Goal: Information Seeking & Learning: Learn about a topic

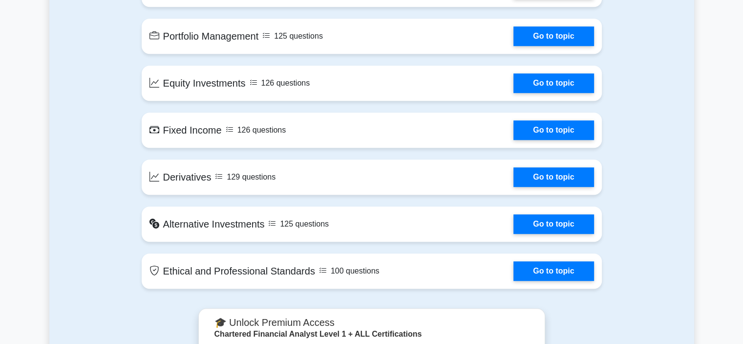
scroll to position [752, 0]
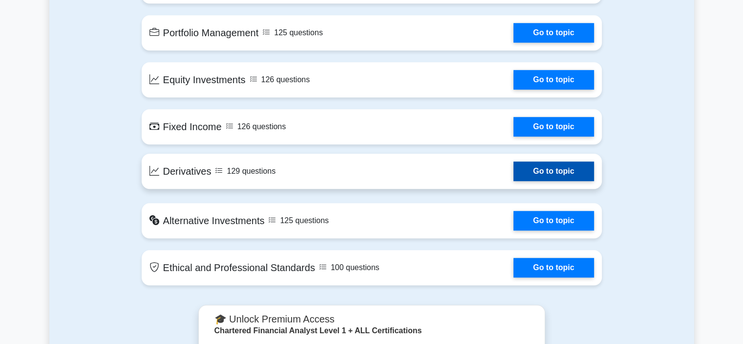
click at [514, 172] on link "Go to topic" at bounding box center [554, 171] width 80 height 20
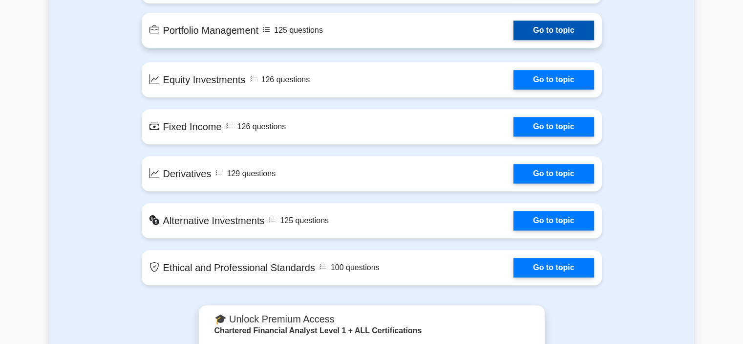
click at [514, 36] on link "Go to topic" at bounding box center [554, 31] width 80 height 20
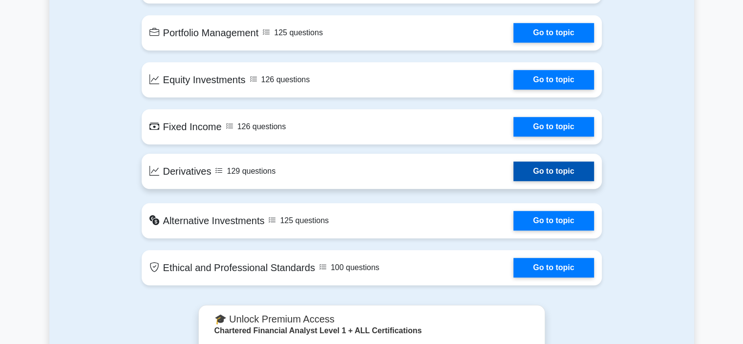
click at [514, 165] on link "Go to topic" at bounding box center [554, 171] width 80 height 20
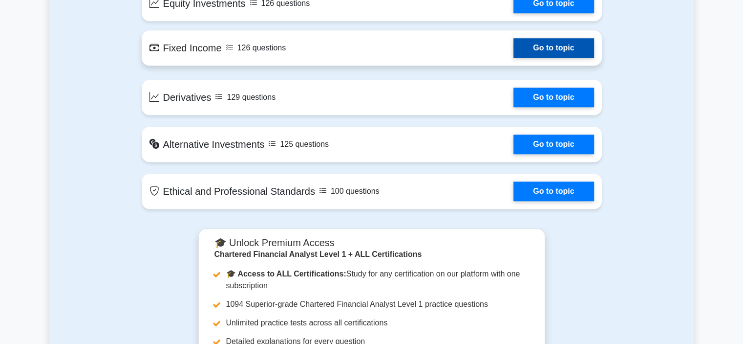
scroll to position [830, 0]
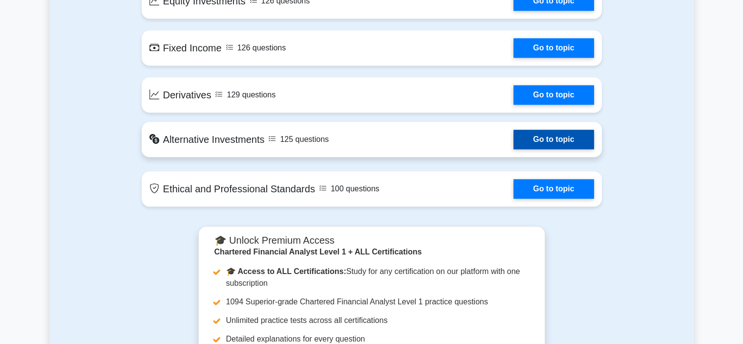
click at [514, 133] on link "Go to topic" at bounding box center [554, 140] width 80 height 20
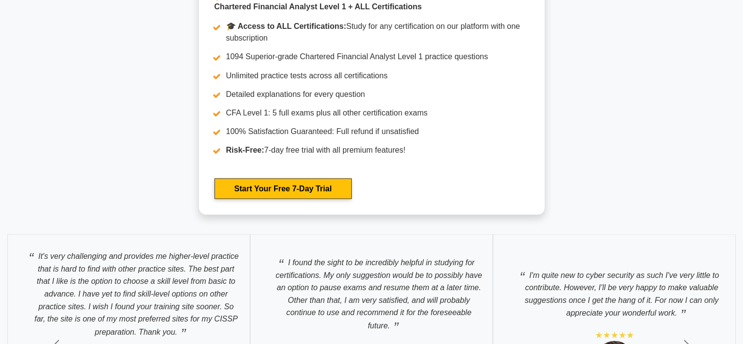
scroll to position [1783, 0]
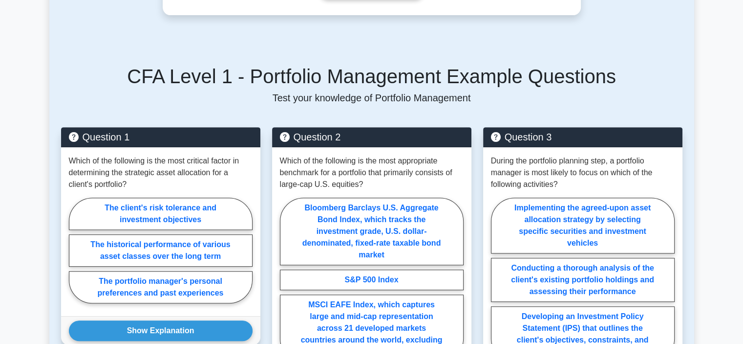
scroll to position [412, 0]
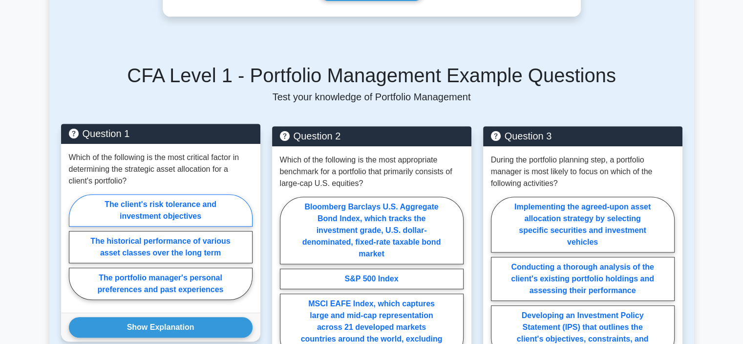
click at [194, 198] on label "The client's risk tolerance and investment objectives" at bounding box center [161, 210] width 184 height 32
click at [75, 246] on input "The client's risk tolerance and investment objectives" at bounding box center [72, 249] width 6 height 6
radio input "true"
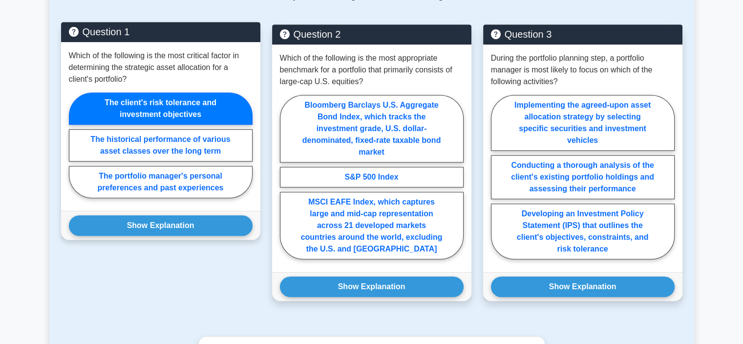
scroll to position [514, 0]
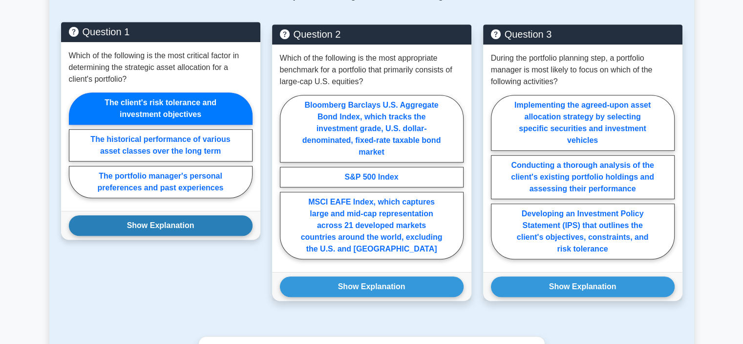
click at [194, 215] on button "Show Explanation" at bounding box center [161, 225] width 184 height 21
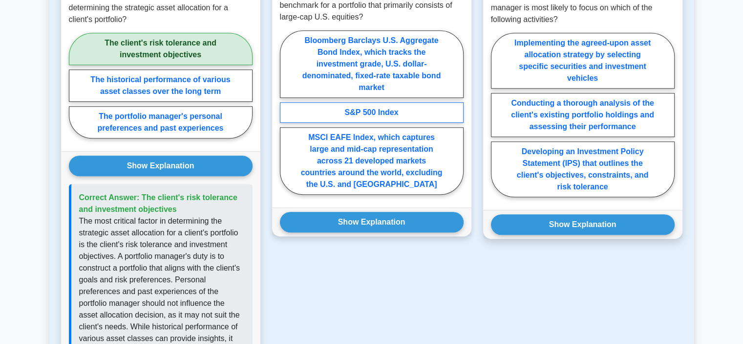
scroll to position [576, 0]
click at [382, 159] on label "MSCI EAFE Index, which captures large and mid-cap representation across 21 deve…" at bounding box center [372, 161] width 184 height 67
click at [286, 119] on input "MSCI EAFE Index, which captures large and mid-cap representation across 21 deve…" at bounding box center [283, 115] width 6 height 6
radio input "true"
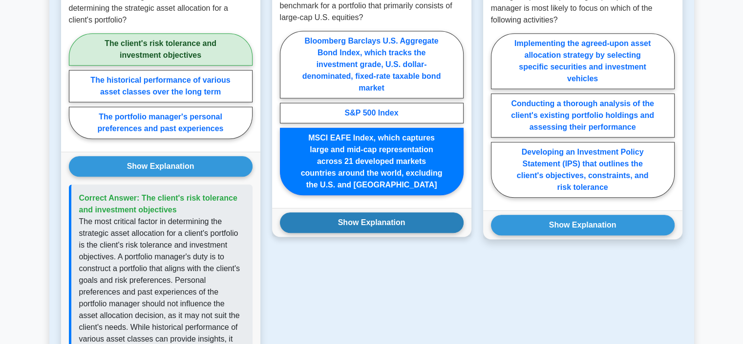
click at [383, 212] on button "Show Explanation" at bounding box center [372, 222] width 184 height 21
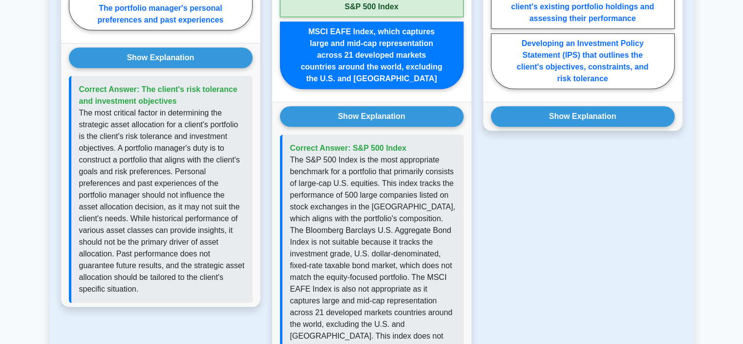
scroll to position [684, 0]
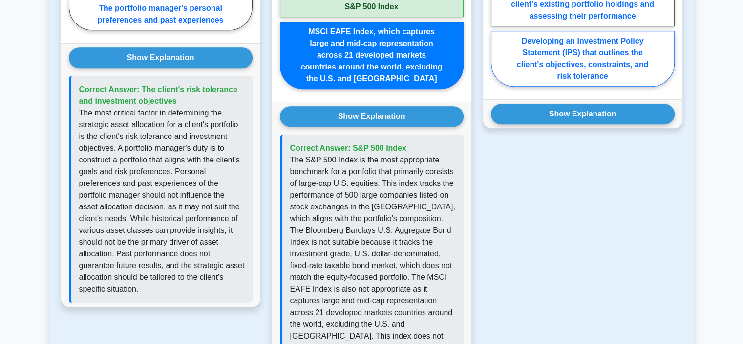
click at [597, 49] on label "Developing an Investment Policy Statement (IPS) that outlines the client's obje…" at bounding box center [583, 59] width 184 height 56
click at [498, 10] on input "Developing an Investment Policy Statement (IPS) that outlines the client's obje…" at bounding box center [494, 7] width 6 height 6
radio input "true"
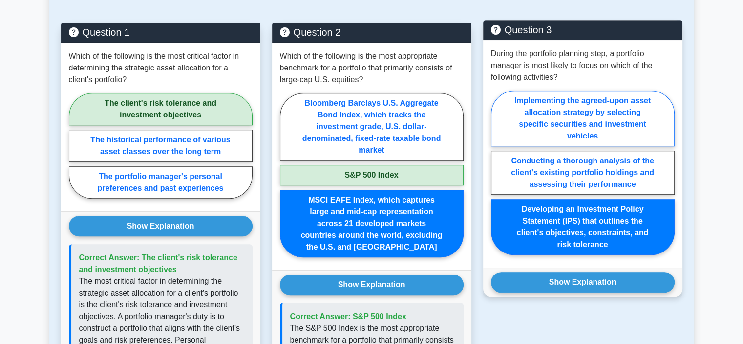
scroll to position [507, 0]
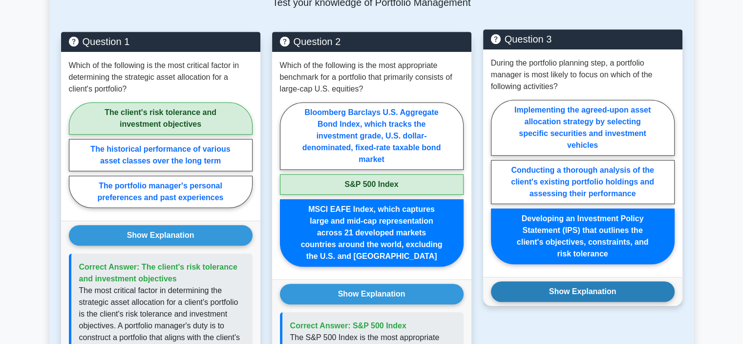
click at [518, 281] on button "Show Explanation" at bounding box center [583, 291] width 184 height 21
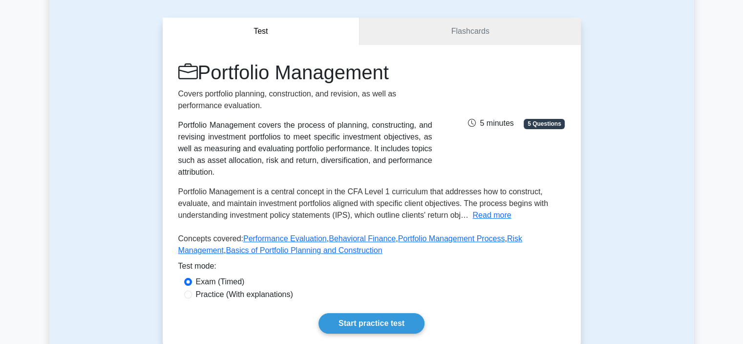
scroll to position [81, 0]
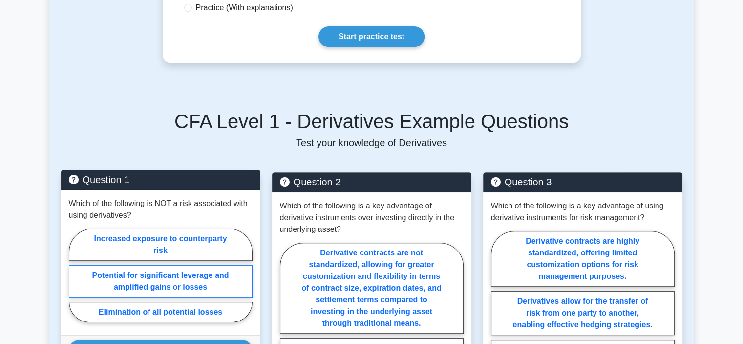
scroll to position [356, 0]
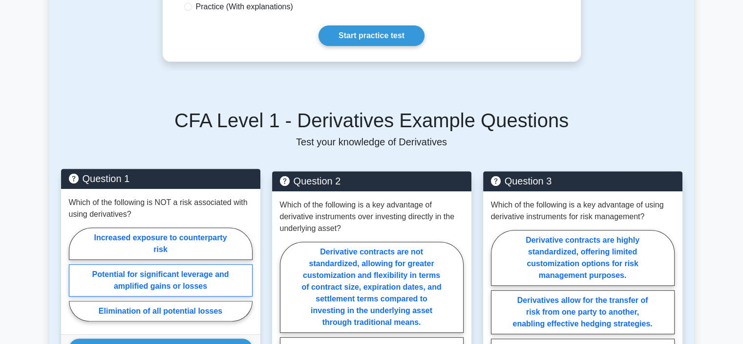
click at [154, 301] on label "Elimination of all potential losses" at bounding box center [161, 311] width 184 height 21
click at [75, 280] on input "Elimination of all potential losses" at bounding box center [72, 277] width 6 height 6
radio input "true"
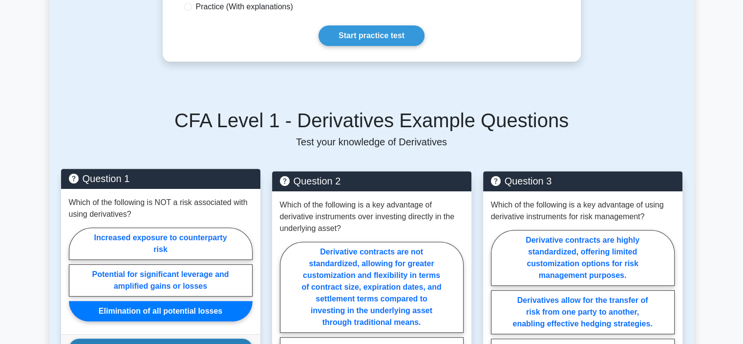
click at [174, 338] on button "Show Explanation" at bounding box center [161, 348] width 184 height 21
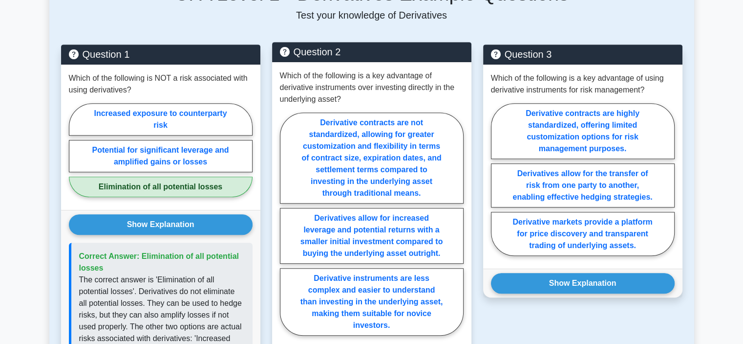
scroll to position [483, 0]
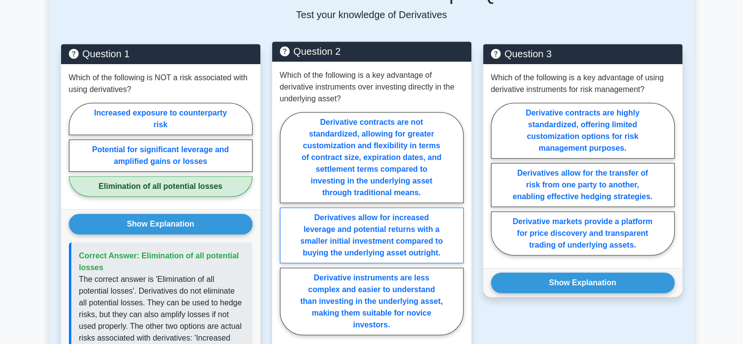
click at [371, 234] on label "Derivatives allow for increased leverage and potential returns with a smaller i…" at bounding box center [372, 235] width 184 height 56
click at [286, 229] on input "Derivatives allow for increased leverage and potential returns with a smaller i…" at bounding box center [283, 226] width 6 height 6
radio input "true"
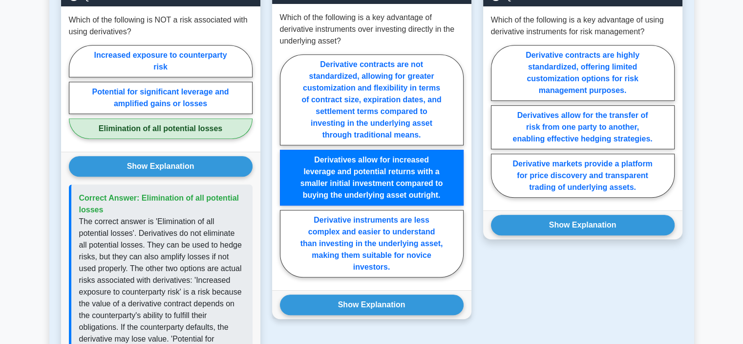
scroll to position [543, 0]
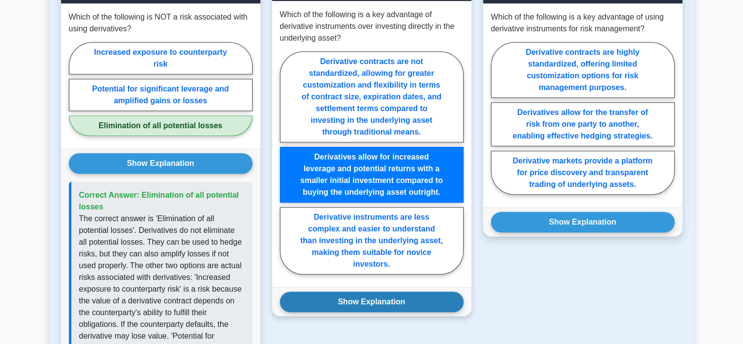
click at [364, 291] on button "Show Explanation" at bounding box center [372, 301] width 184 height 21
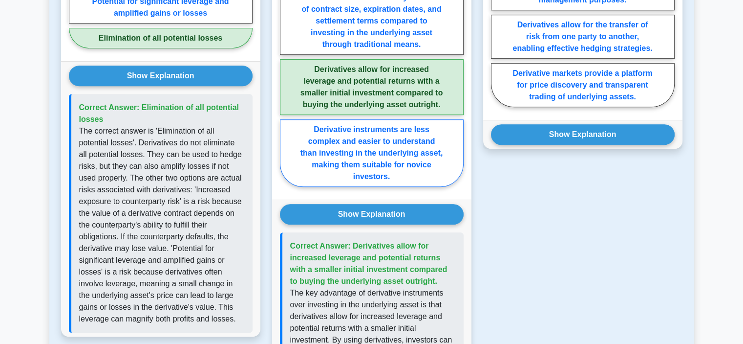
scroll to position [627, 0]
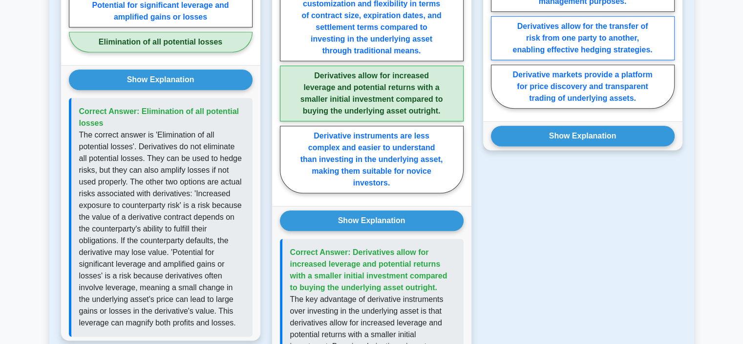
click at [586, 17] on label "Derivatives allow for the transfer of risk from one party to another, enabling …" at bounding box center [583, 38] width 184 height 44
click at [498, 32] on input "Derivatives allow for the transfer of risk from one party to another, enabling …" at bounding box center [494, 35] width 6 height 6
radio input "true"
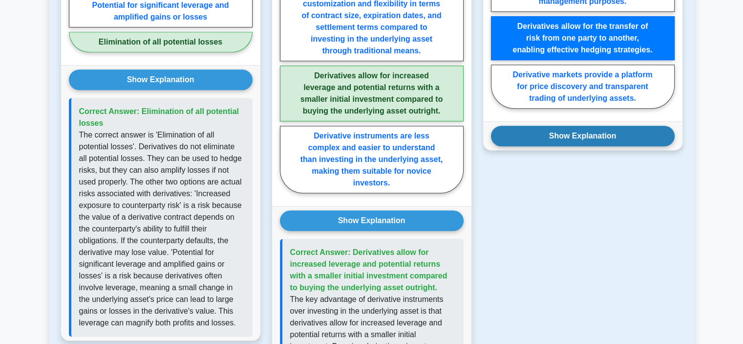
click at [521, 126] on button "Show Explanation" at bounding box center [583, 136] width 184 height 21
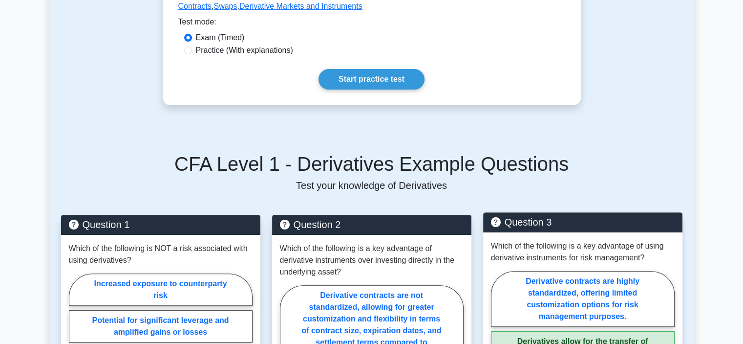
scroll to position [221, 0]
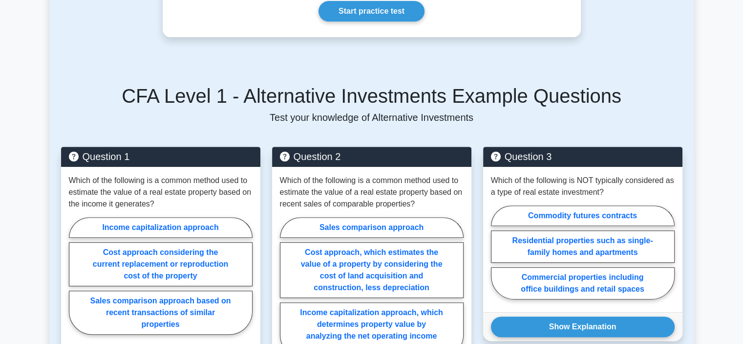
scroll to position [391, 0]
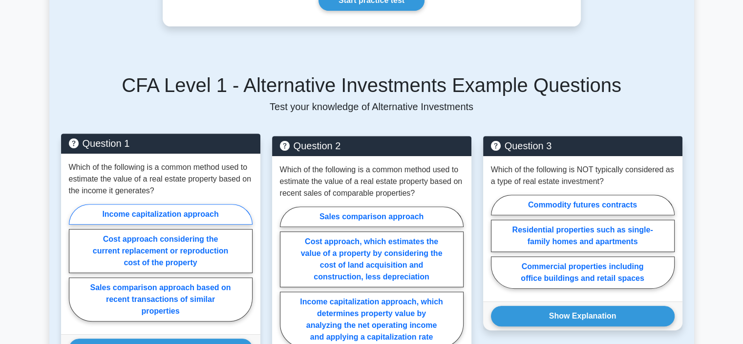
click at [218, 204] on label "Income capitalization approach" at bounding box center [161, 214] width 184 height 21
click at [75, 262] on input "Income capitalization approach" at bounding box center [72, 265] width 6 height 6
radio input "true"
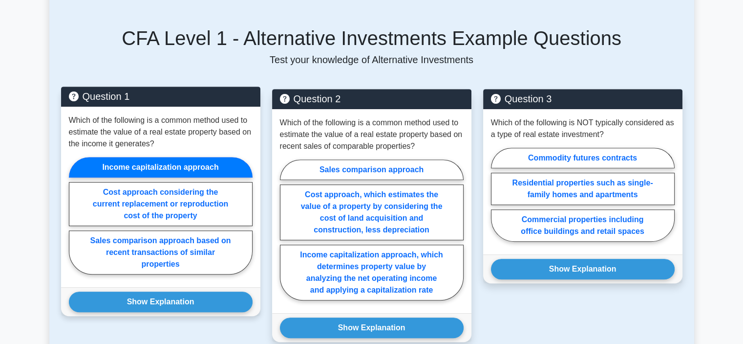
scroll to position [438, 0]
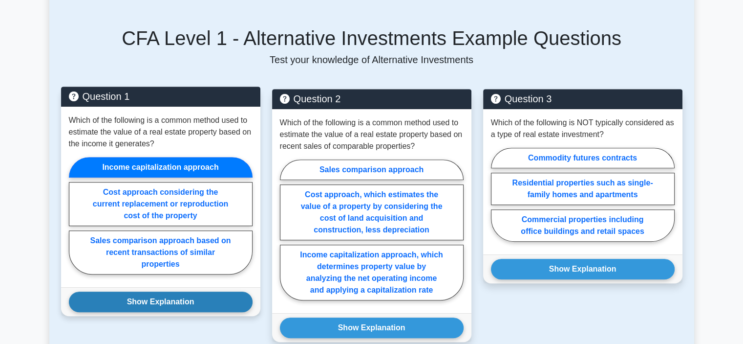
click at [214, 291] on button "Show Explanation" at bounding box center [161, 301] width 184 height 21
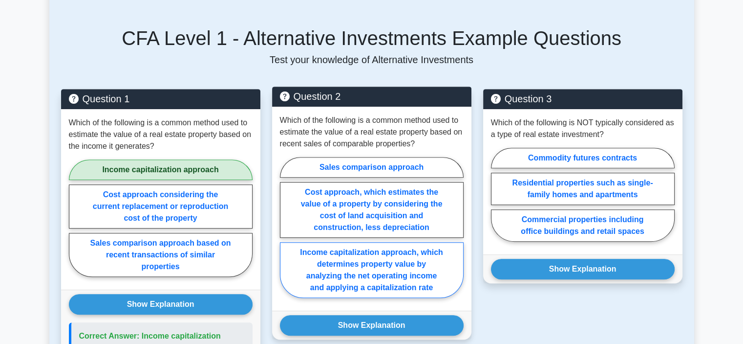
click at [364, 261] on label "Income capitalization approach, which determines property value by analyzing th…" at bounding box center [372, 270] width 184 height 56
click at [286, 233] on input "Income capitalization approach, which determines property value by analyzing th…" at bounding box center [283, 230] width 6 height 6
radio input "true"
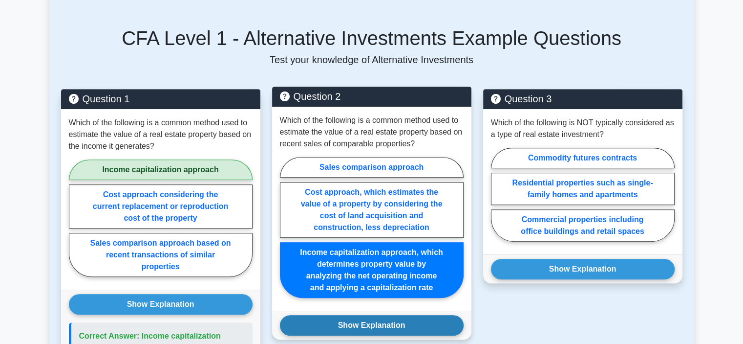
click at [368, 315] on button "Show Explanation" at bounding box center [372, 325] width 184 height 21
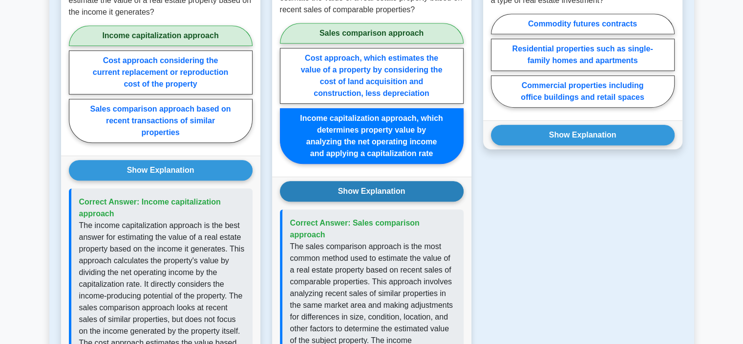
scroll to position [575, 0]
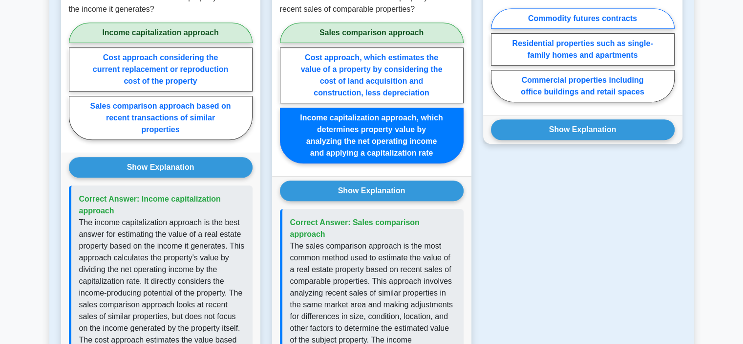
click at [583, 10] on label "Commodity futures contracts" at bounding box center [583, 18] width 184 height 21
click at [498, 55] on input "Commodity futures contracts" at bounding box center [494, 58] width 6 height 6
radio input "true"
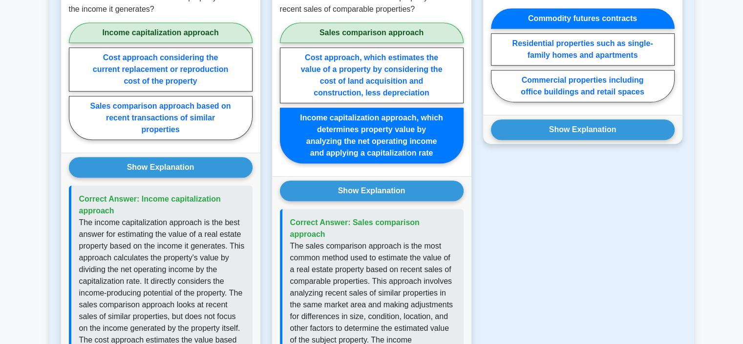
click at [559, 130] on div "Show Explanation Correct Answer: Commodity futures contracts" at bounding box center [582, 129] width 199 height 29
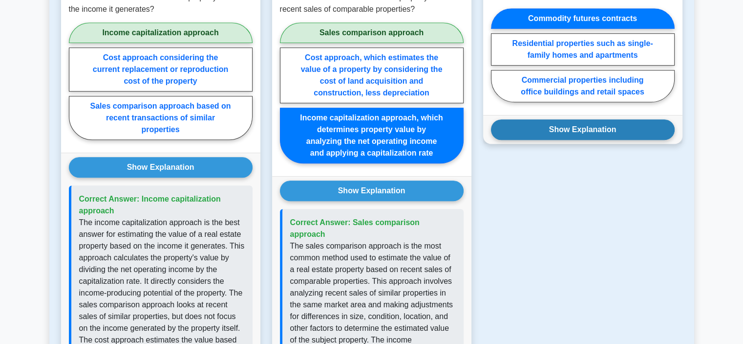
click at [517, 123] on button "Show Explanation" at bounding box center [583, 129] width 184 height 21
